Goal: Entertainment & Leisure: Consume media (video, audio)

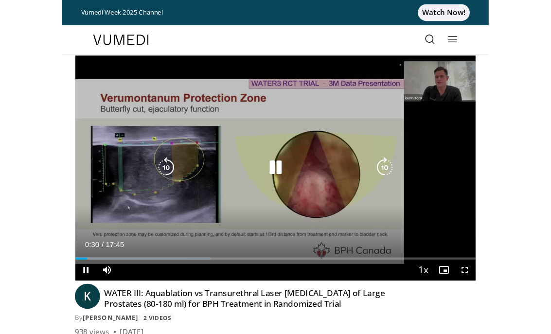
scroll to position [12, 0]
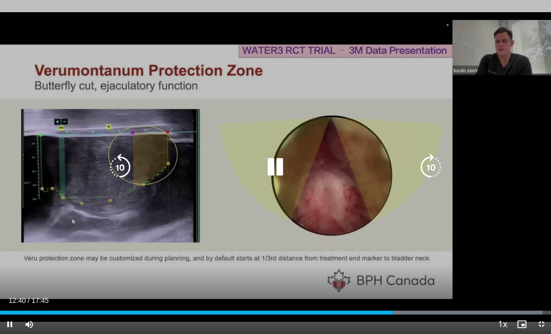
click at [273, 178] on icon "Video Player" at bounding box center [275, 167] width 27 height 27
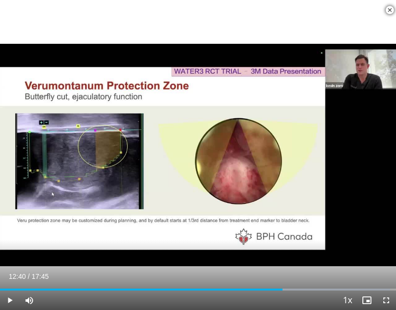
scroll to position [238, 0]
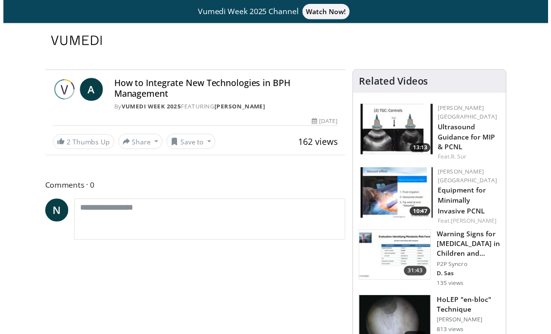
scroll to position [12, 0]
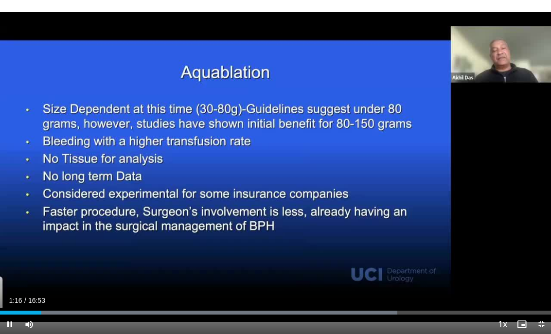
click at [234, 195] on div "10 seconds Tap to unmute" at bounding box center [275, 167] width 551 height 334
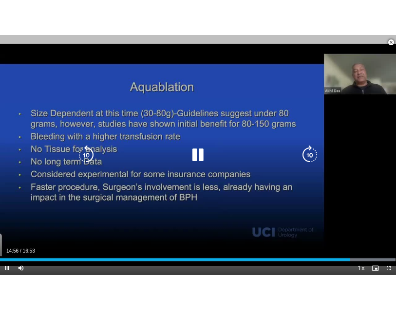
scroll to position [276, 0]
